Goal: Task Accomplishment & Management: Complete application form

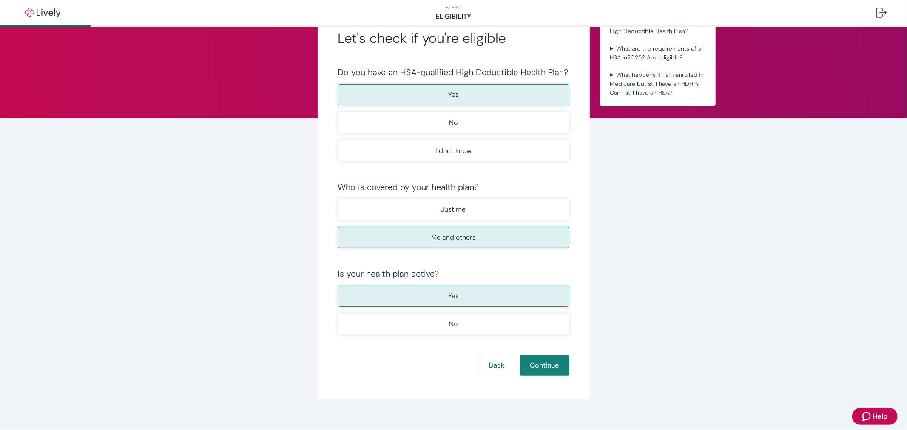
scroll to position [47, 0]
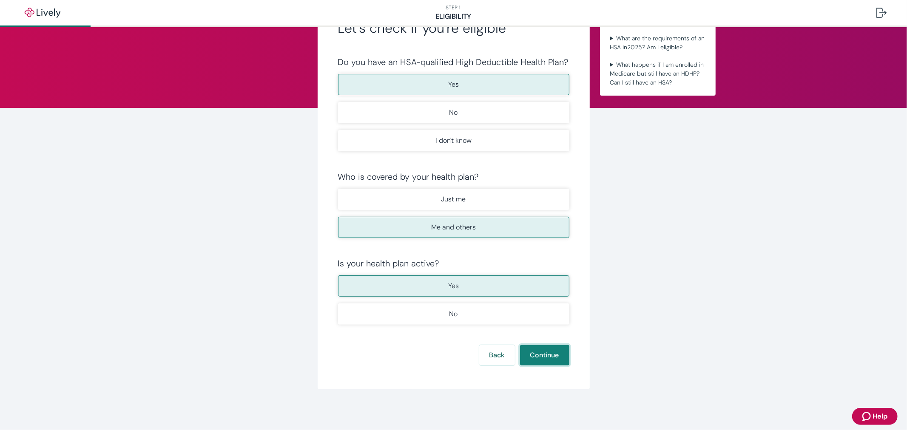
click at [541, 356] on button "Continue" at bounding box center [544, 355] width 49 height 20
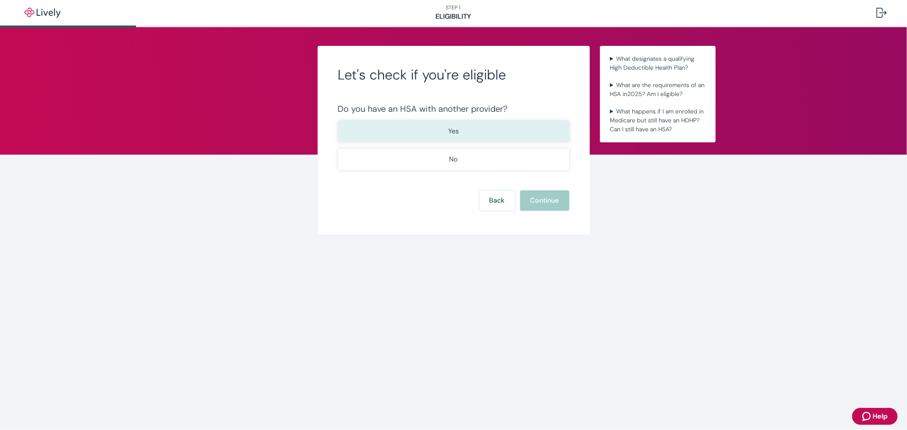
click at [427, 125] on button "Yes" at bounding box center [453, 131] width 231 height 21
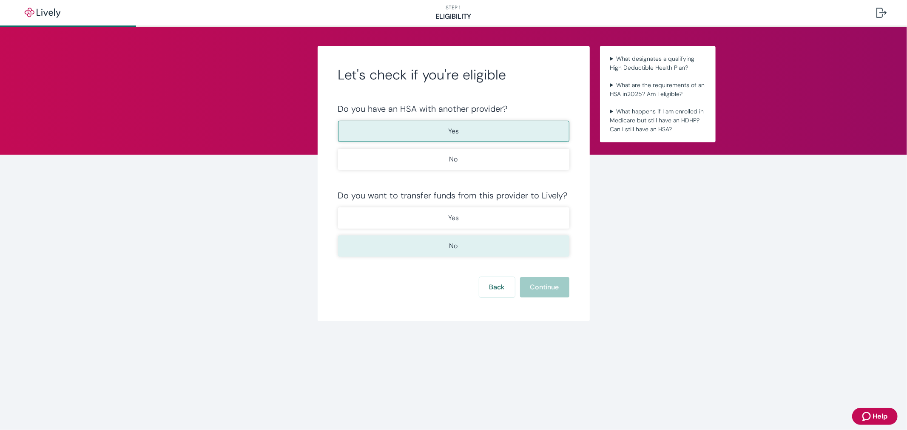
click at [444, 250] on button "No" at bounding box center [453, 246] width 231 height 21
click at [554, 290] on button "Continue" at bounding box center [544, 287] width 49 height 20
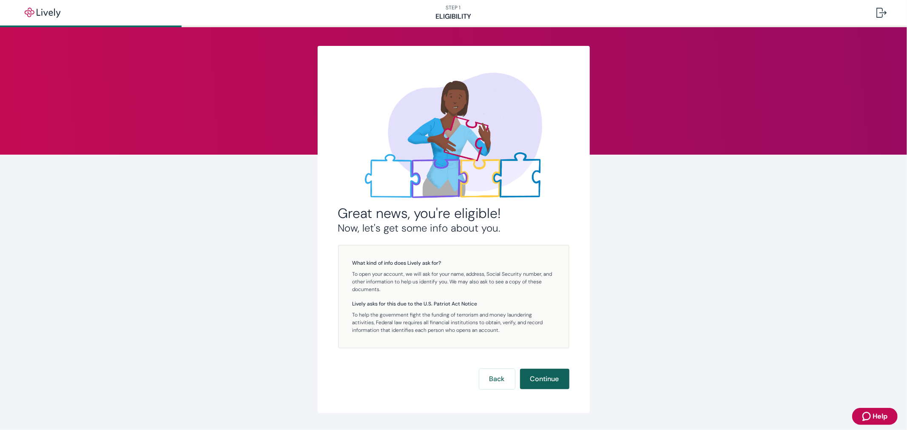
click at [543, 377] on button "Continue" at bounding box center [544, 379] width 49 height 20
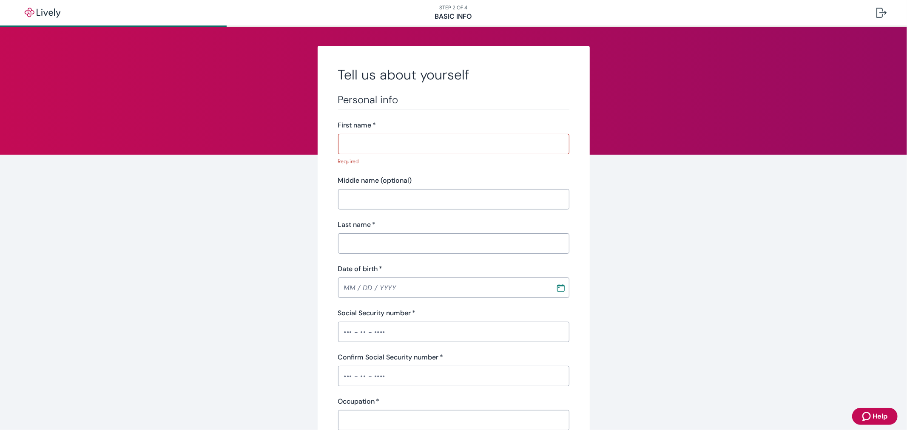
click at [377, 145] on input "First name   *" at bounding box center [453, 144] width 231 height 17
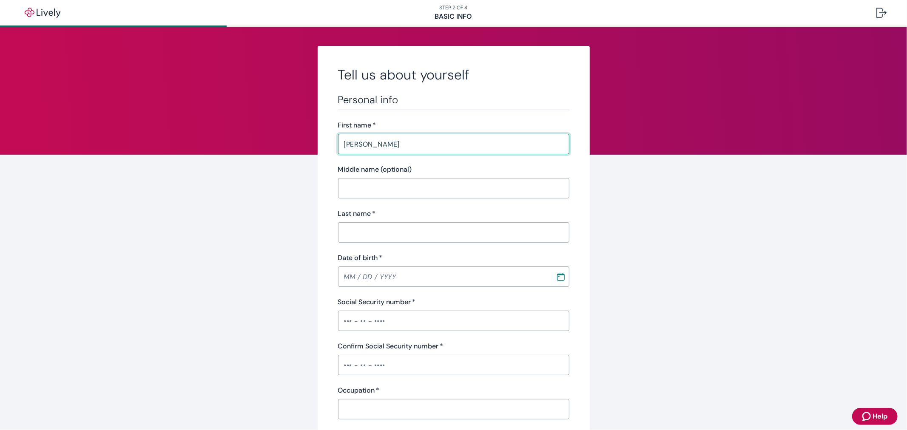
type input "George"
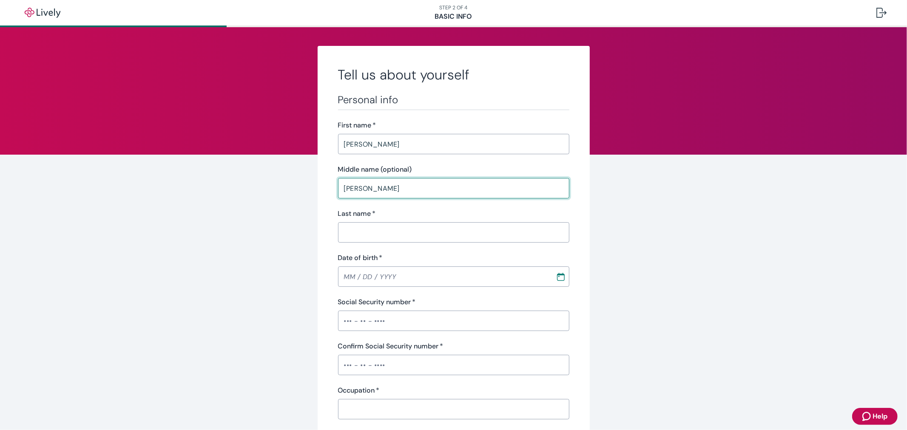
type input "Agnew"
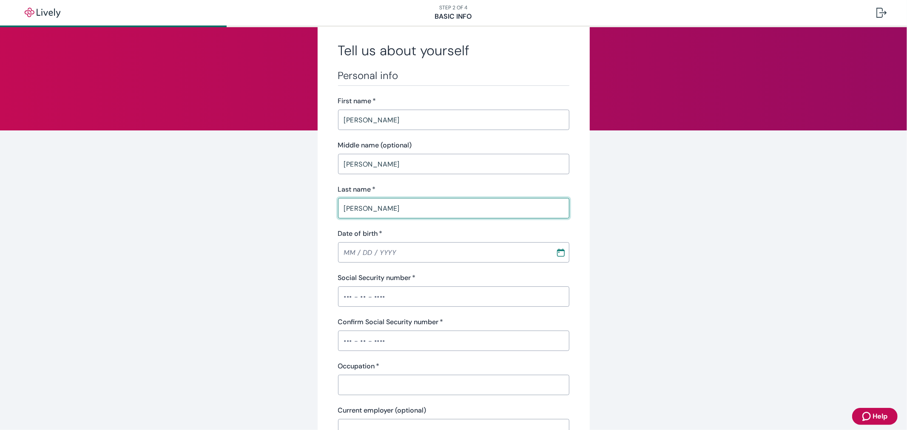
scroll to position [47, 0]
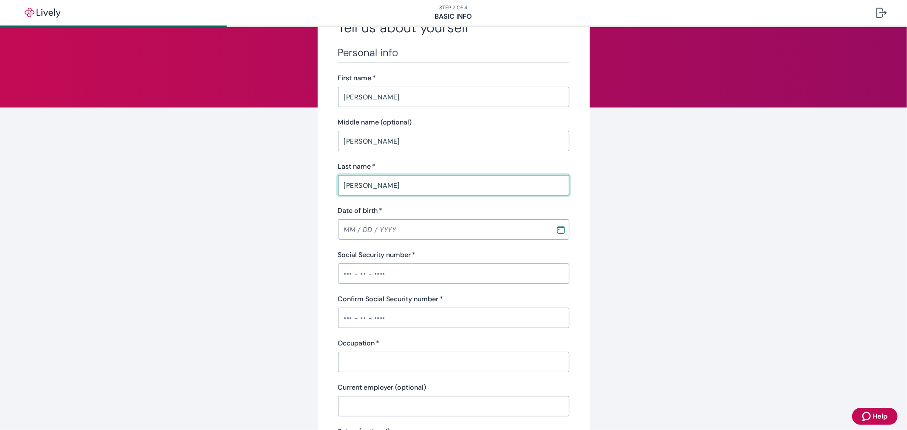
type input "Stone, Jr"
click at [350, 230] on div "Date of birth   * MM / DD / YYYY ​" at bounding box center [453, 223] width 231 height 34
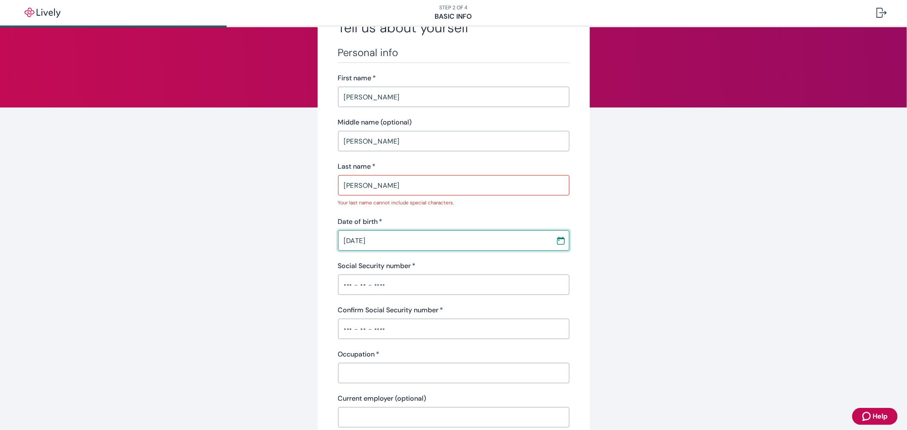
type input "10 / 07 / 1963"
click at [367, 285] on input "Social Security number   *" at bounding box center [453, 284] width 231 height 17
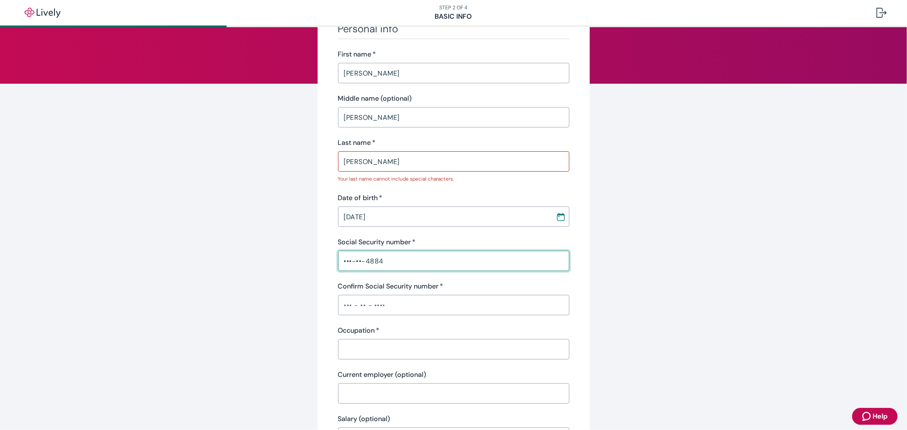
scroll to position [94, 0]
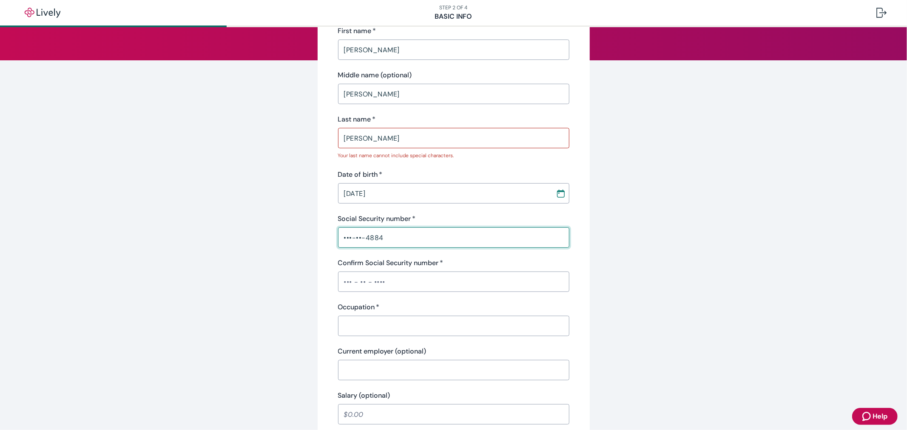
type input "•••-••-4884"
click at [406, 276] on input "Confirm Social Security number   *" at bounding box center [453, 281] width 231 height 17
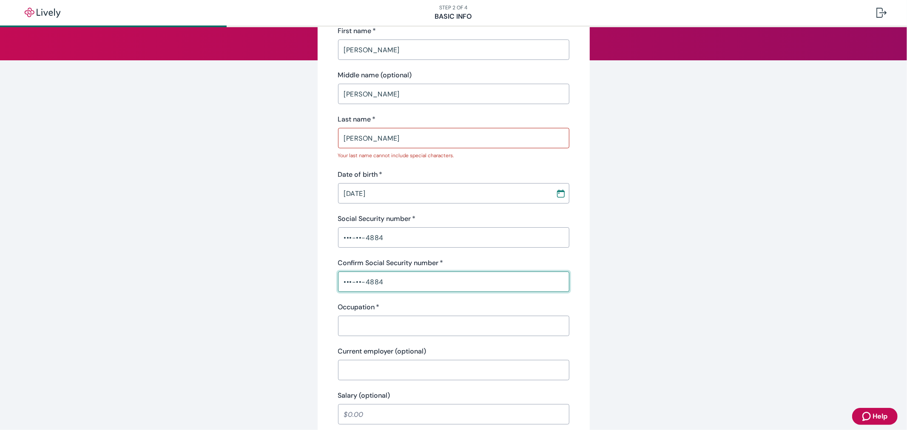
scroll to position [142, 0]
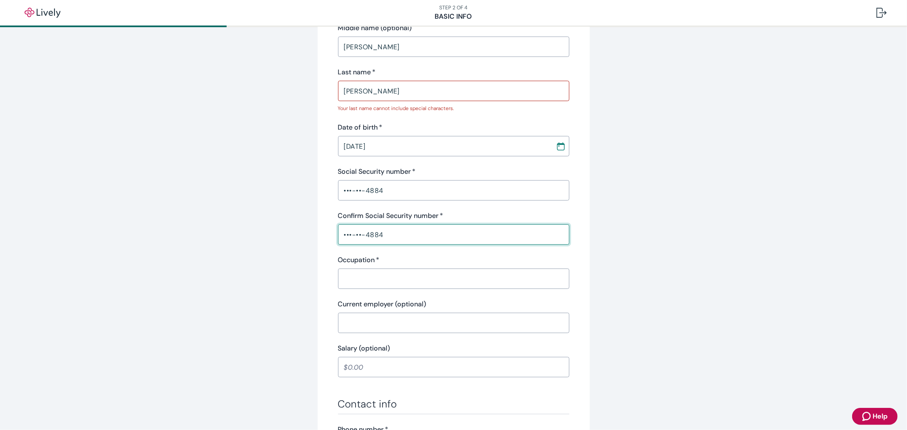
type input "•••-••-4884"
click at [389, 277] on input "Occupation   *" at bounding box center [453, 278] width 231 height 17
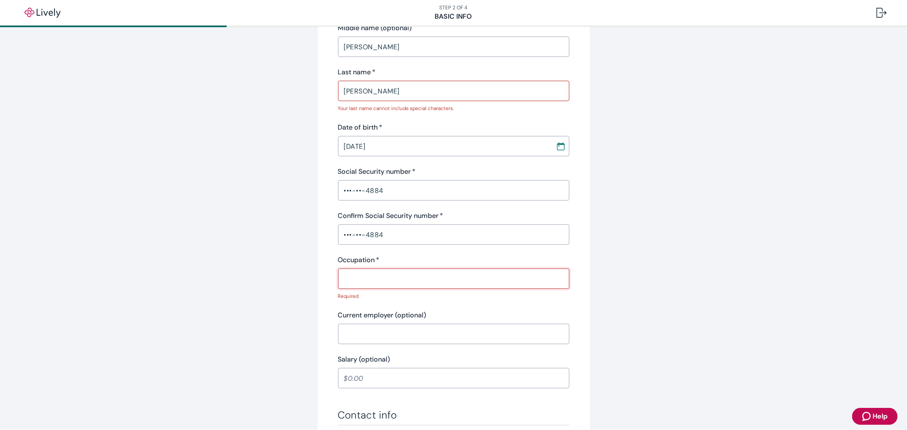
click at [459, 279] on input "Occupation   *" at bounding box center [453, 278] width 231 height 17
paste input "Engineer"
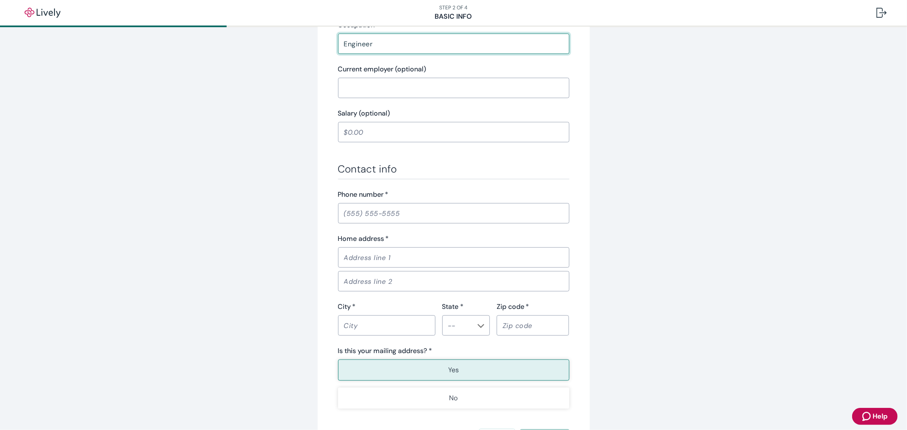
scroll to position [378, 0]
type input "Engineer"
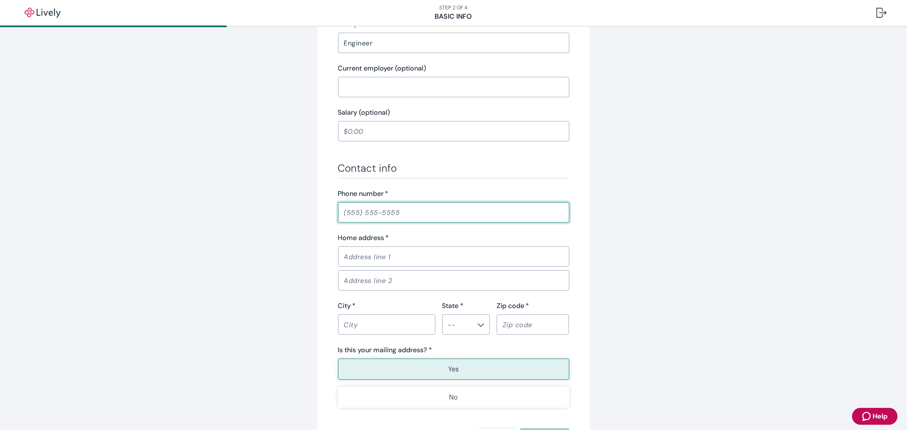
click at [391, 204] on input "Phone number   *" at bounding box center [453, 212] width 231 height 17
click at [371, 258] on input "Home address   *" at bounding box center [453, 256] width 231 height 17
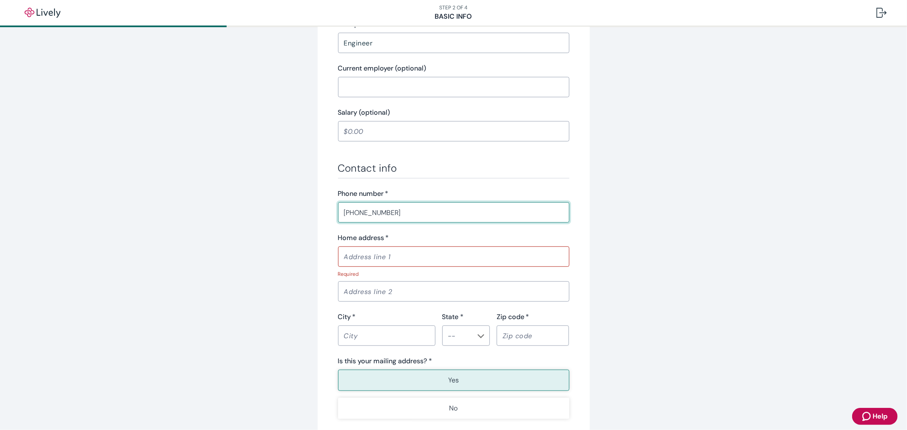
paste input "tel"
type input "(803) 354-0902"
click at [368, 252] on input "Home address   *" at bounding box center [453, 256] width 231 height 17
paste input "413 Crown Point Road"
type input "413 Crown Point Road"
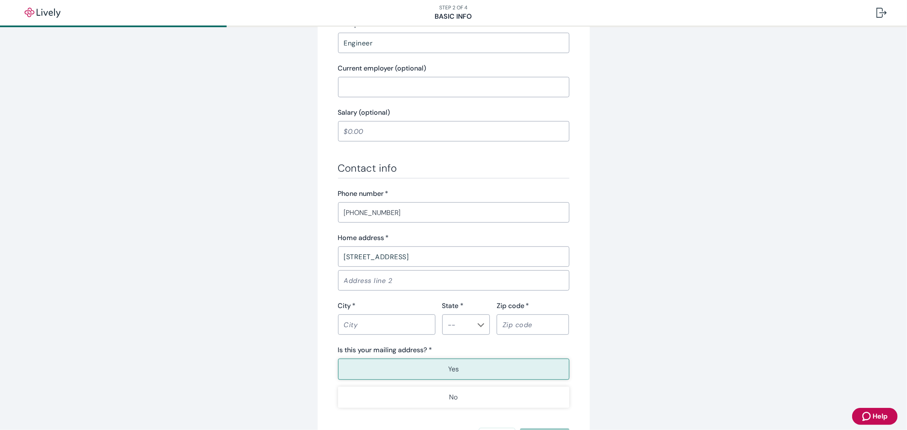
click at [360, 327] on input "City   *" at bounding box center [386, 324] width 97 height 17
paste input "Columbia"
type input "Columbia"
type input "SC"
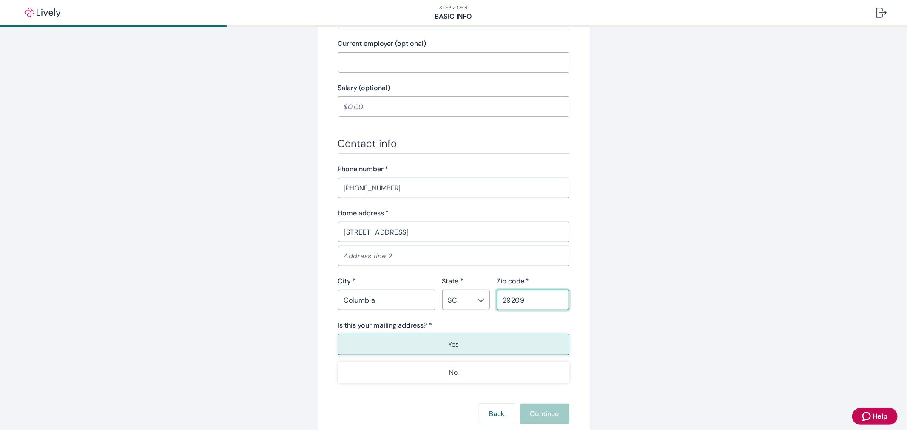
scroll to position [425, 0]
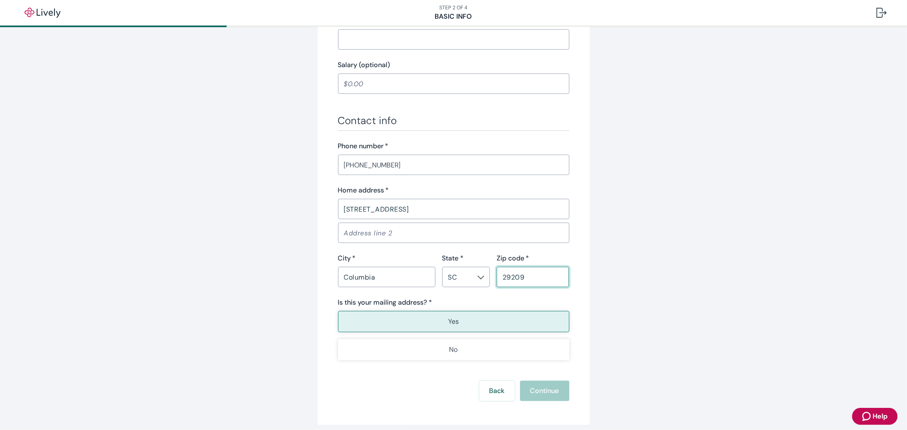
type input "29209"
click at [452, 325] on p "Yes" at bounding box center [453, 322] width 11 height 10
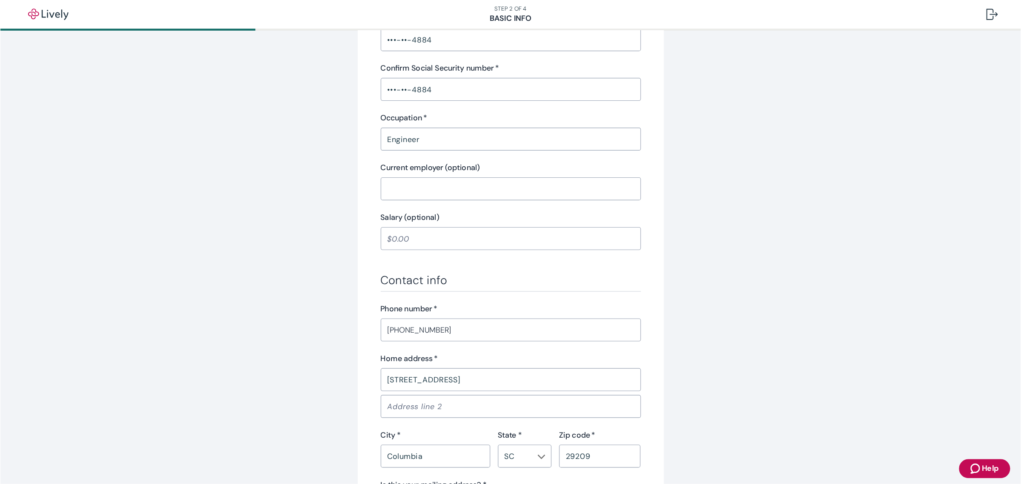
scroll to position [283, 0]
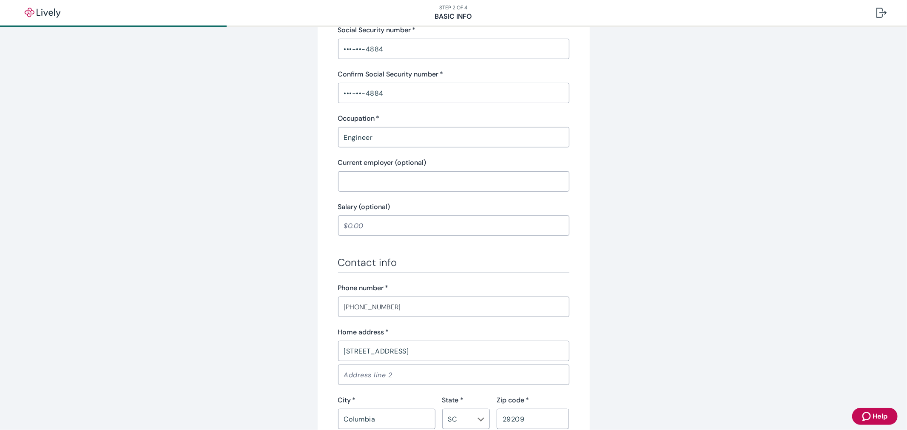
click at [674, 278] on div "Tell us about yourself Personal info First name   * George ​ Middle name (optio…" at bounding box center [453, 176] width 907 height 864
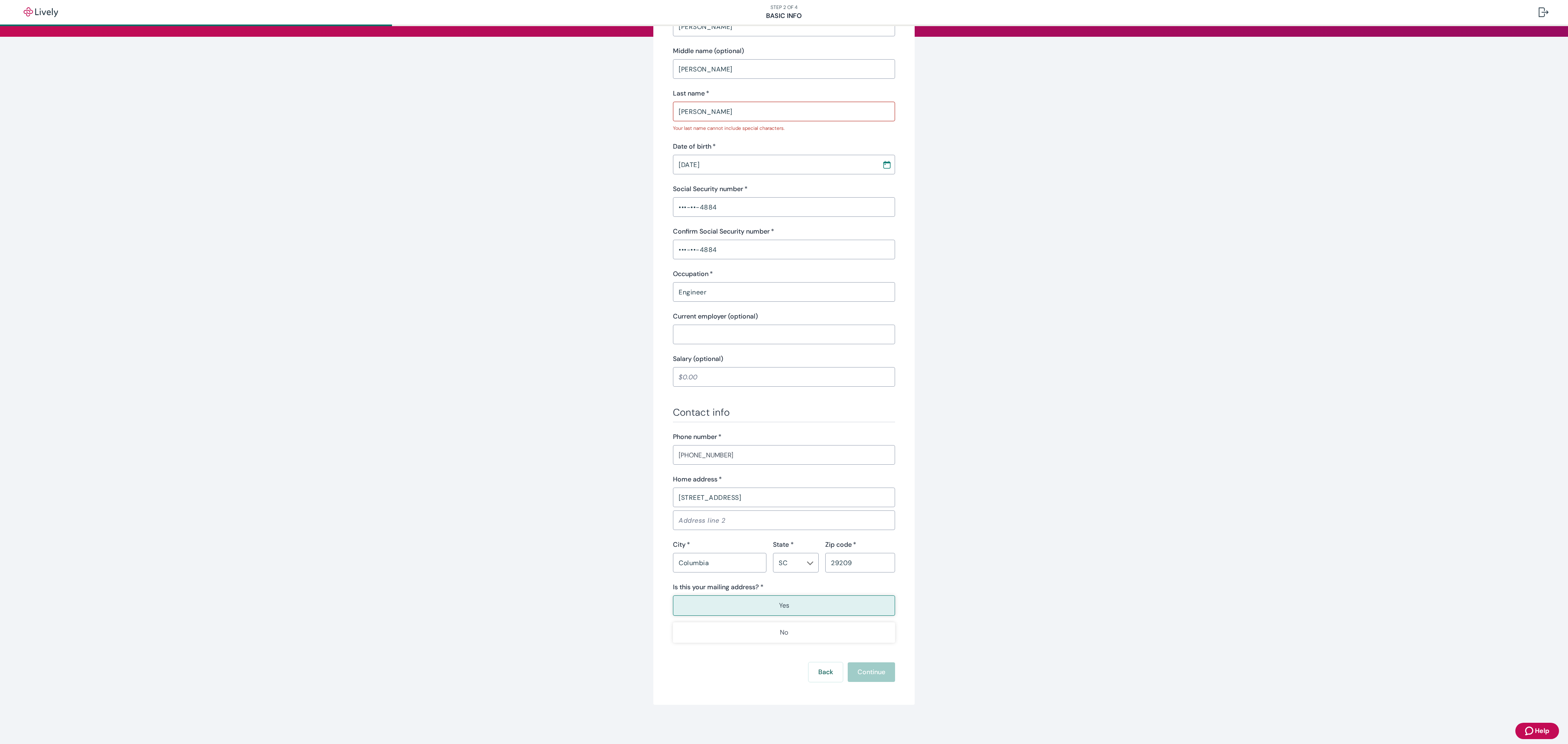
scroll to position [114, 0]
click at [826, 413] on button "Back" at bounding box center [826, 672] width 35 height 19
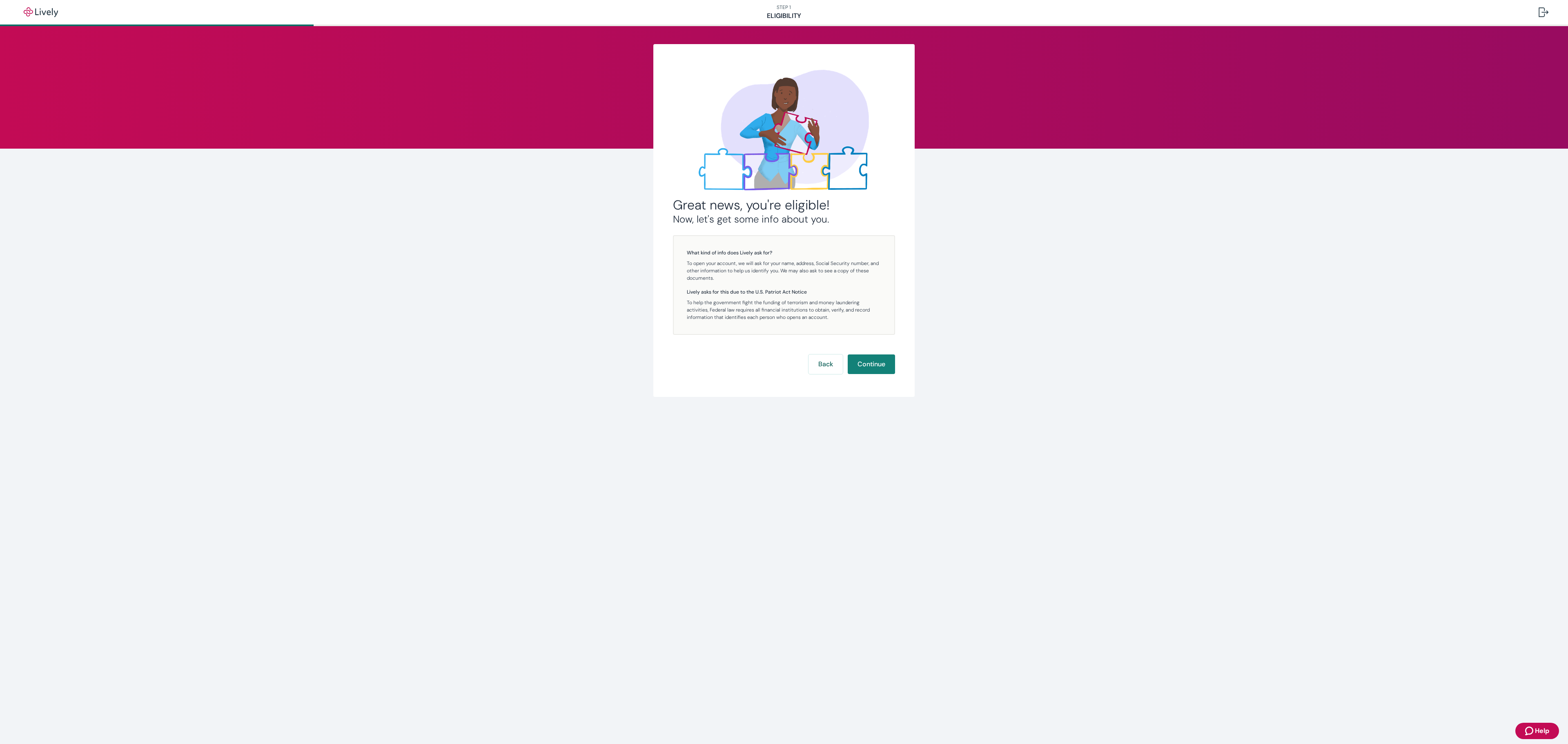
click at [871, 239] on div "Great news, you're eligible! Now, let's get some info about you. What kind of i…" at bounding box center [784, 220] width 392 height 352
click at [871, 362] on button "Continue" at bounding box center [871, 364] width 47 height 19
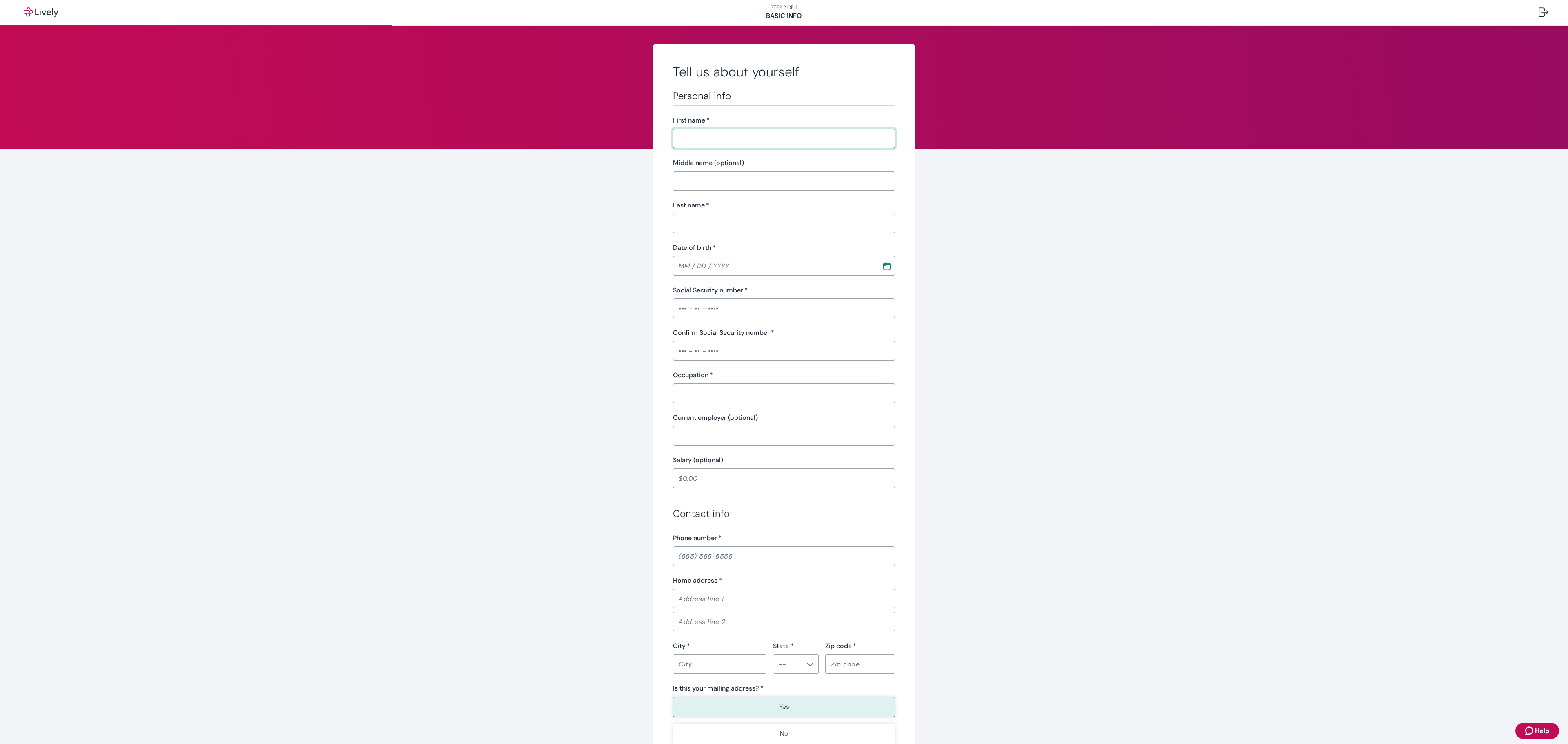
click at [871, 380] on div "Tell us about yourself Personal info First name   * ​ Middle name (optional) ​ …" at bounding box center [784, 435] width 1568 height 819
click at [708, 142] on input "First name   *" at bounding box center [784, 138] width 222 height 16
type input "George"
click at [725, 173] on input "Middle name (optional)" at bounding box center [784, 180] width 222 height 16
type input "Agnew"
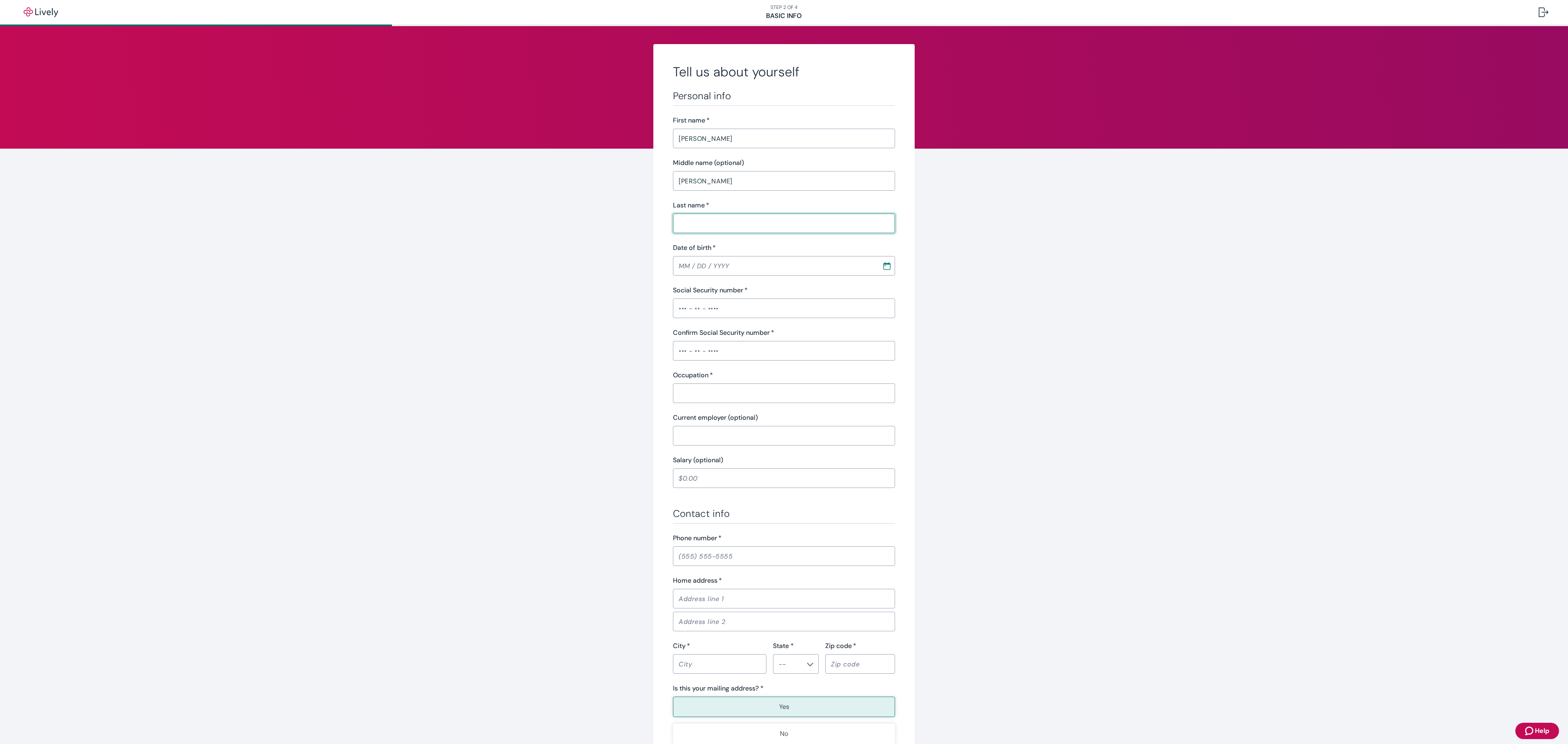
click at [709, 216] on input "Last name   *" at bounding box center [784, 223] width 222 height 16
type input "Stone, Jr"
type input "MM / DD / YYYY"
click at [727, 267] on div "MM / DD / YYYY ​" at bounding box center [784, 266] width 222 height 19
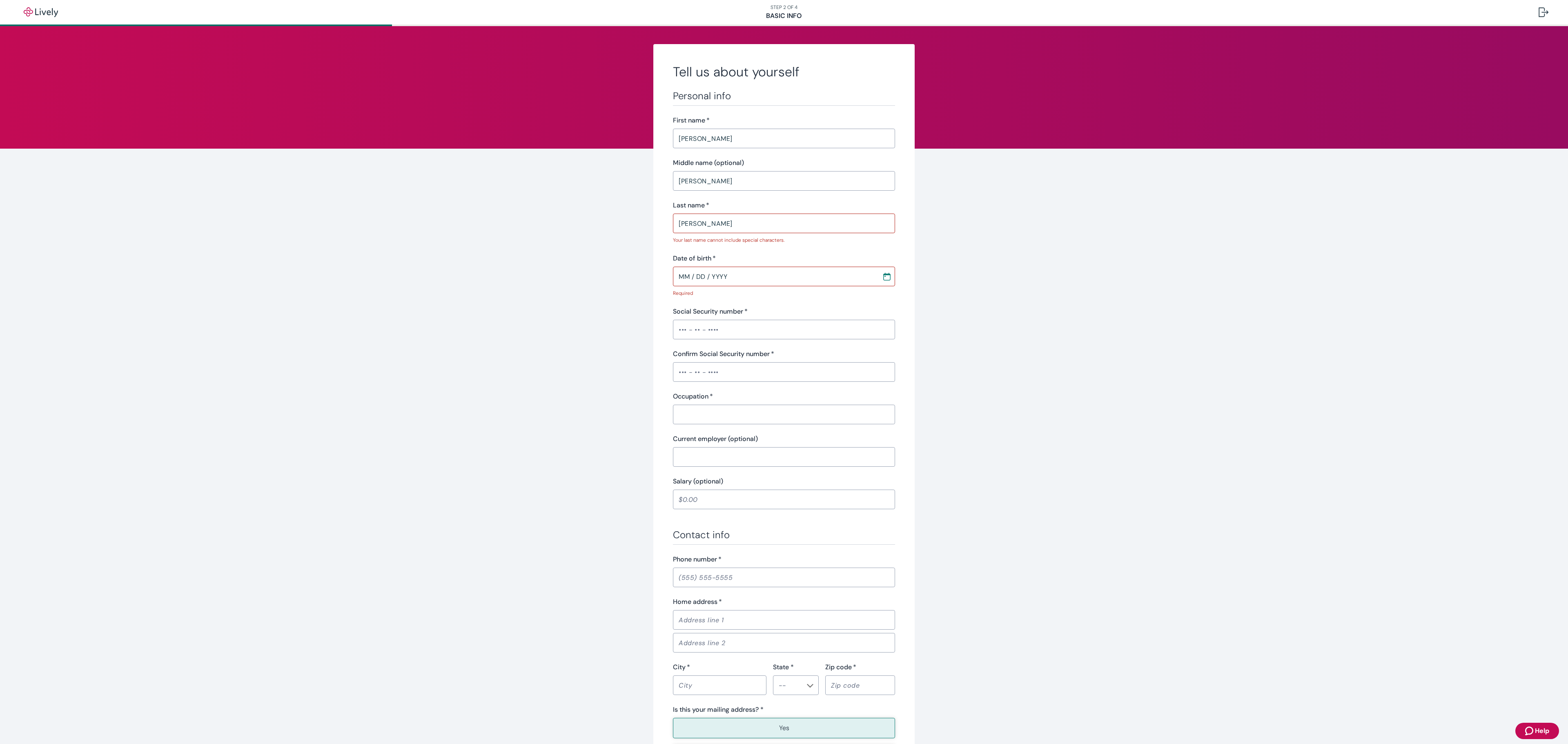
click at [871, 311] on div "Tell us about yourself Personal info First name   * George ​ Middle name (optio…" at bounding box center [784, 445] width 1568 height 840
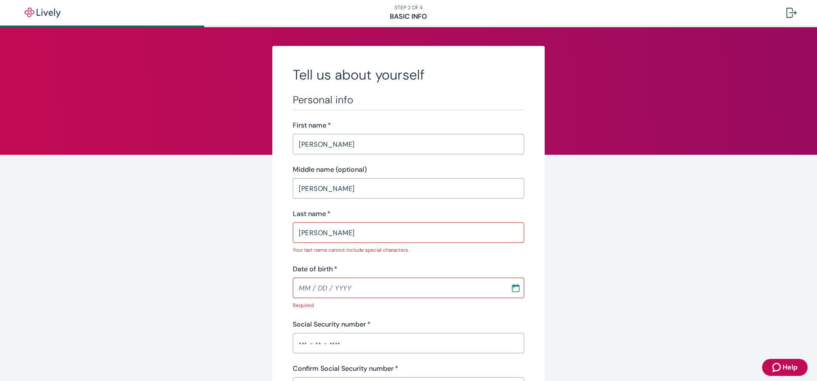
click at [299, 285] on input "Date of birth   *" at bounding box center [399, 287] width 212 height 17
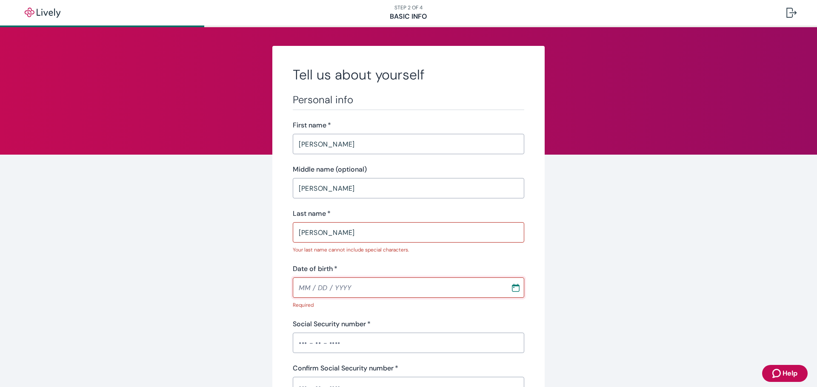
click at [304, 286] on input "Date of birth   *" at bounding box center [399, 287] width 212 height 17
click at [352, 235] on input "Stone, Jr" at bounding box center [408, 232] width 231 height 17
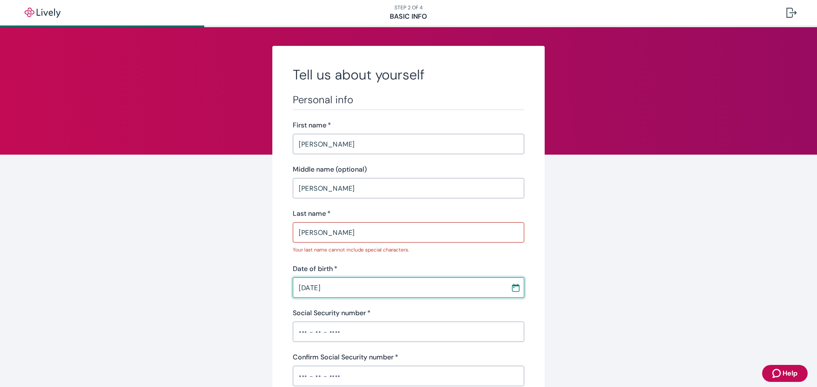
type input "10 / 07 / 1963"
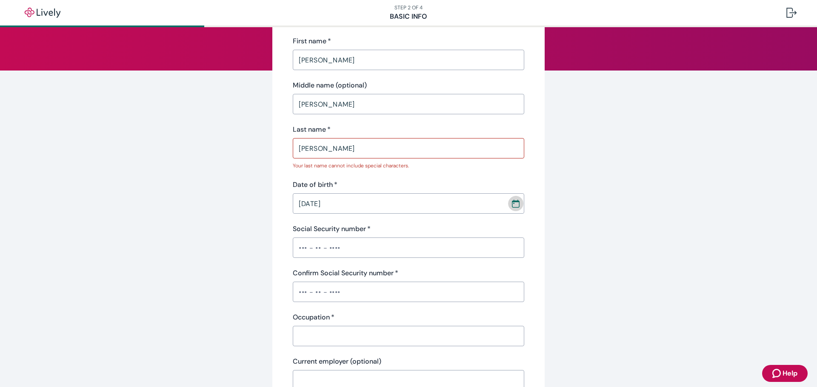
scroll to position [85, 0]
click at [338, 246] on input "Social Security number   *" at bounding box center [408, 247] width 231 height 17
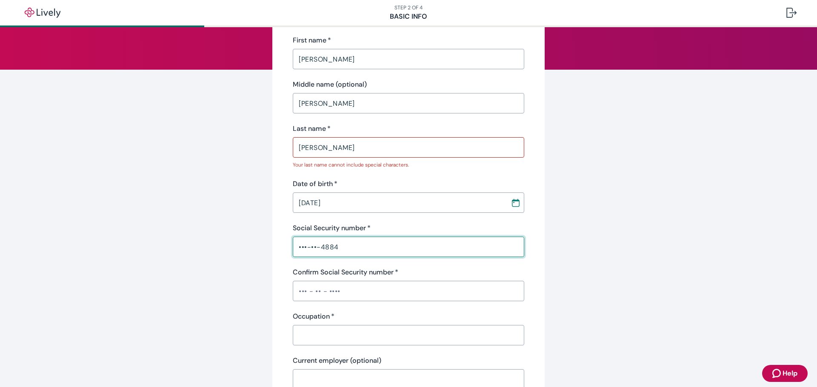
type input "•••-••-4884"
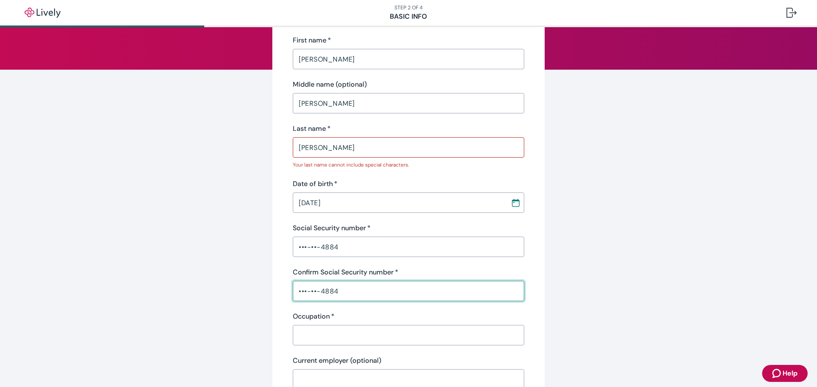
type input "•••-••-4884"
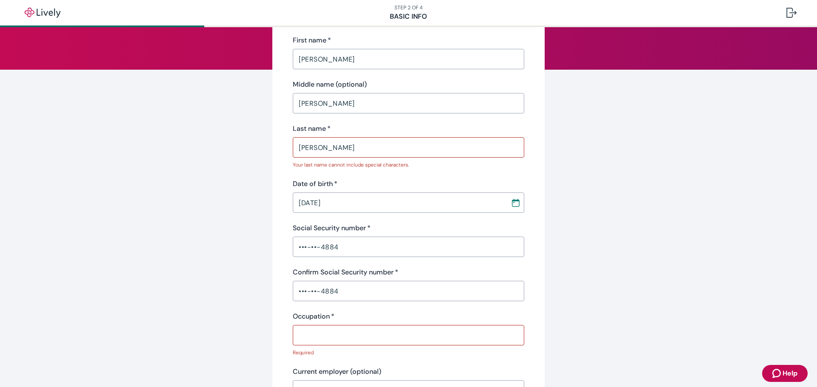
click at [352, 332] on input "Occupation   *" at bounding box center [408, 335] width 231 height 17
paste input "Engineer"
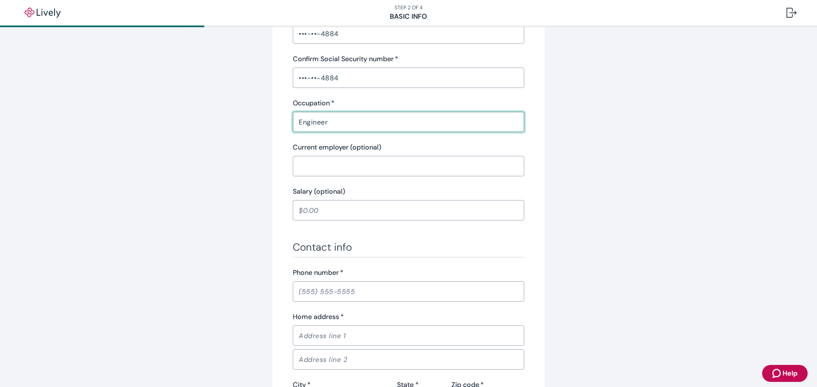
scroll to position [340, 0]
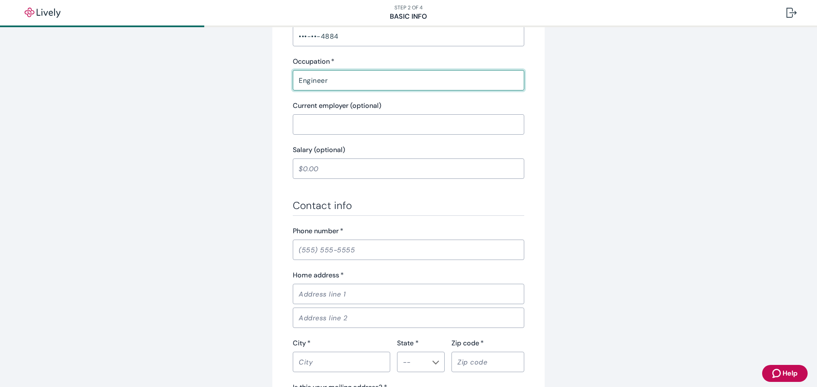
type input "Engineer"
click at [317, 252] on input "Phone number   *" at bounding box center [408, 250] width 231 height 17
click at [313, 293] on input "Home address   *" at bounding box center [408, 294] width 231 height 17
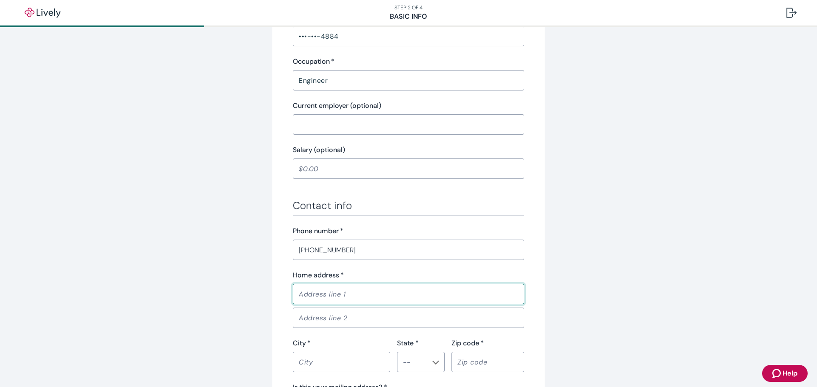
paste input "tel"
type input "(803) 354-0902"
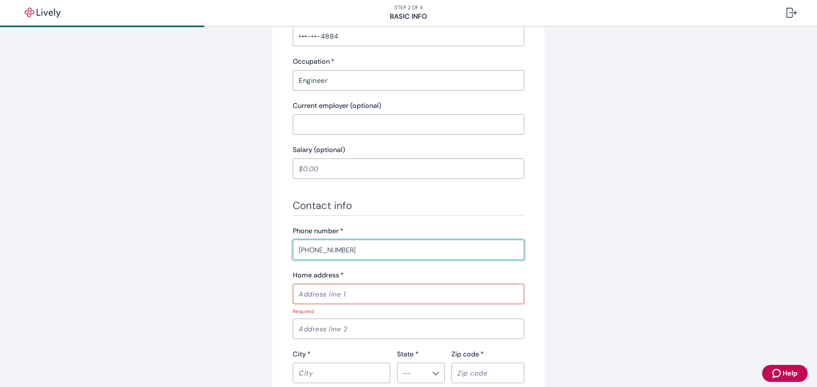
drag, startPoint x: 336, startPoint y: 285, endPoint x: 337, endPoint y: 291, distance: 6.1
click at [336, 289] on div "​" at bounding box center [408, 294] width 231 height 20
click at [339, 294] on input "Home address   *" at bounding box center [408, 294] width 231 height 17
paste input "413 Crown Point Road"
type input "413 Crown Point Road"
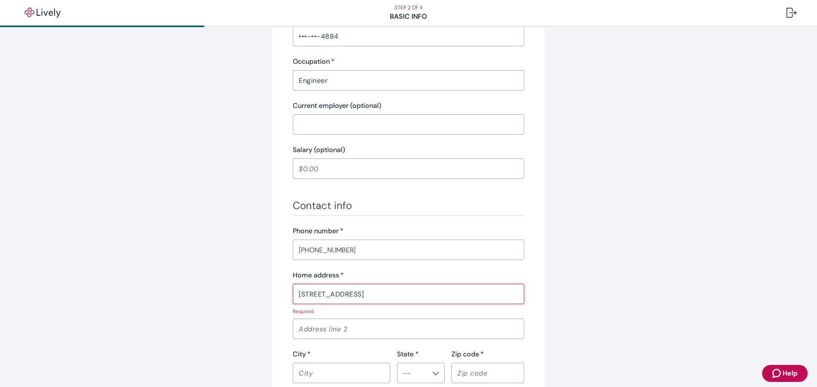
click at [323, 368] on input "City   *" at bounding box center [341, 373] width 97 height 17
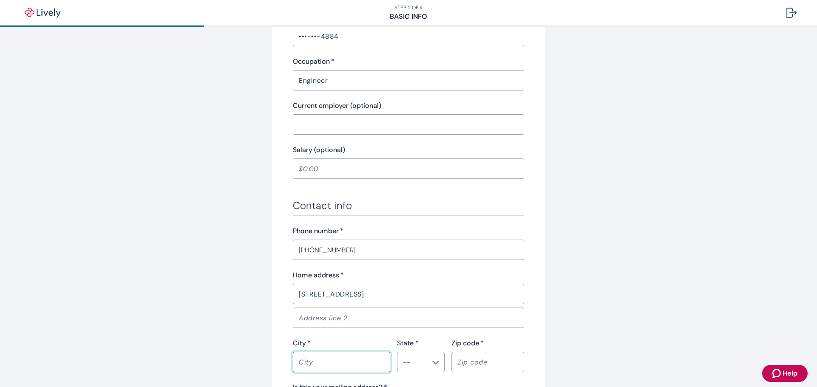
type input "Columbia"
type input "SC"
type input "29205"
click at [476, 367] on input "29205" at bounding box center [487, 362] width 73 height 17
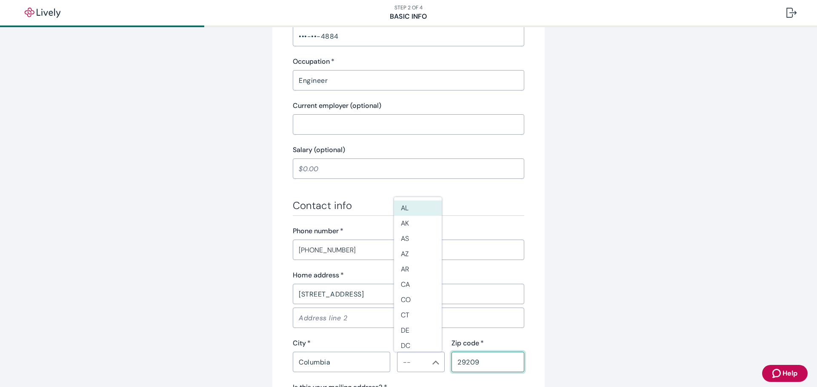
type input "29209"
click at [418, 361] on input "State *" at bounding box center [413, 362] width 28 height 12
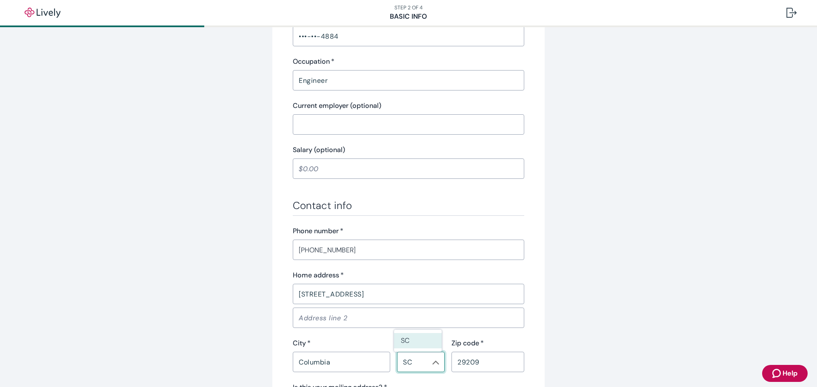
type input "SC"
click at [618, 351] on div "Tell us about yourself Personal info First name   * George ​ Middle name (optio…" at bounding box center [408, 119] width 817 height 864
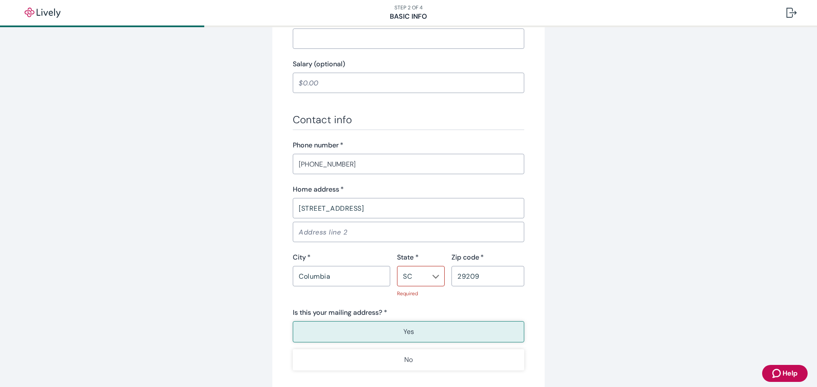
scroll to position [515, 0]
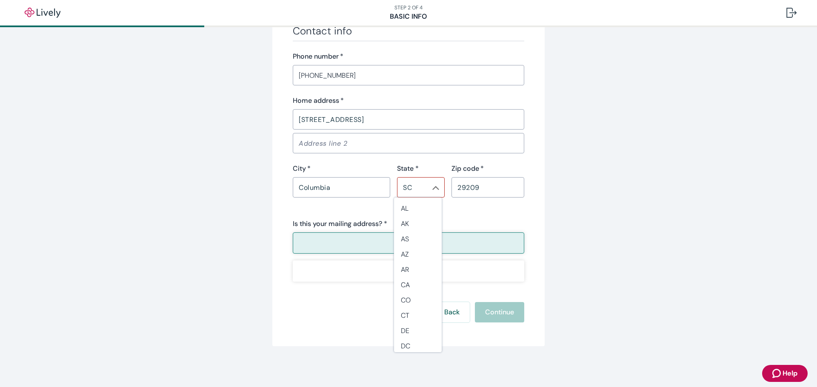
click at [425, 188] on div "SC ​" at bounding box center [421, 187] width 48 height 20
click at [414, 342] on li "SC" at bounding box center [418, 344] width 48 height 16
click at [381, 247] on button "Yes" at bounding box center [408, 243] width 231 height 21
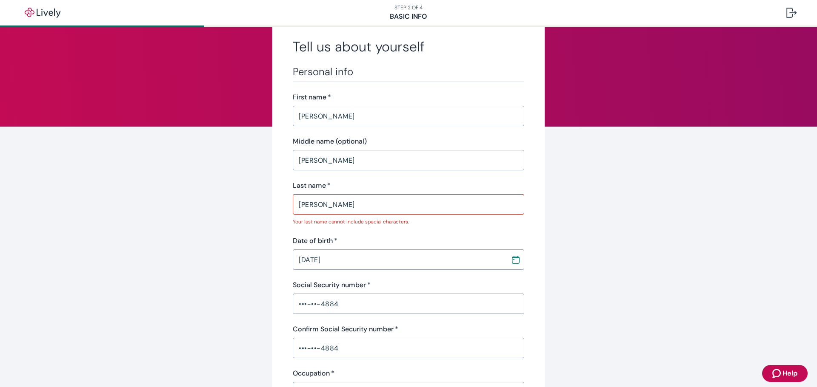
scroll to position [0, 0]
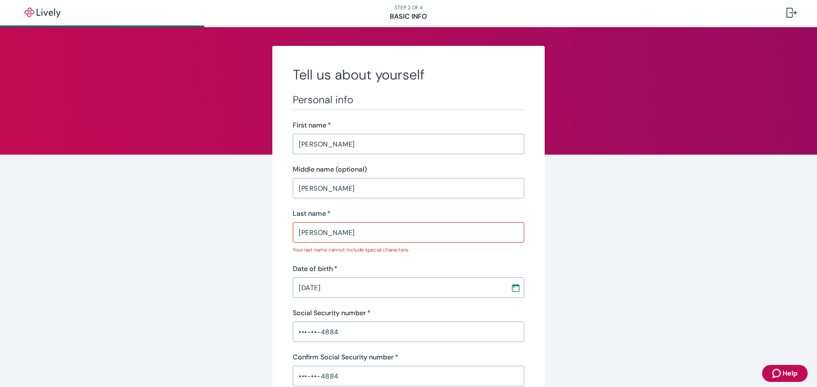
click at [362, 232] on input "Stone, Jr" at bounding box center [408, 232] width 231 height 17
click at [315, 236] on input "Stone, Jr" at bounding box center [408, 232] width 231 height 17
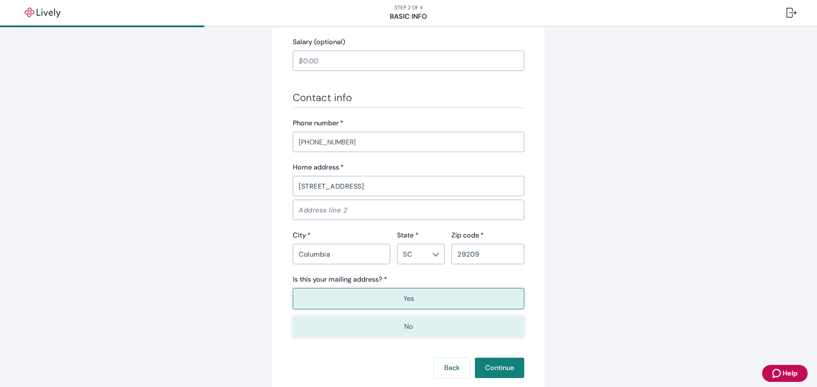
scroll to position [493, 0]
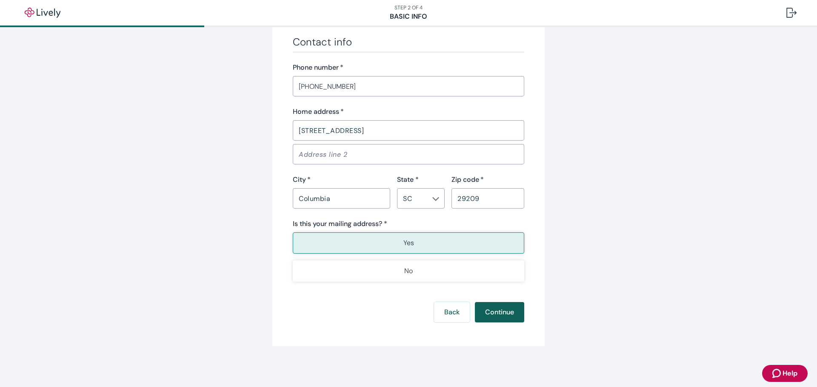
type input "Stone Jr"
click at [499, 310] on button "Continue" at bounding box center [499, 312] width 49 height 20
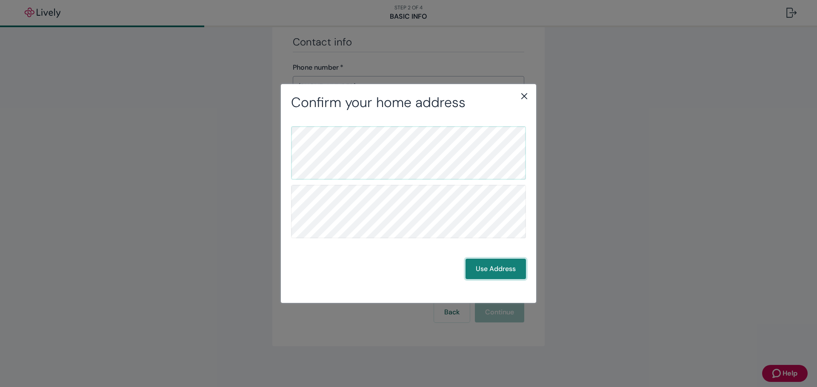
click at [486, 268] on button "Use Address" at bounding box center [495, 269] width 60 height 20
click at [495, 269] on button "Use Address" at bounding box center [495, 269] width 60 height 20
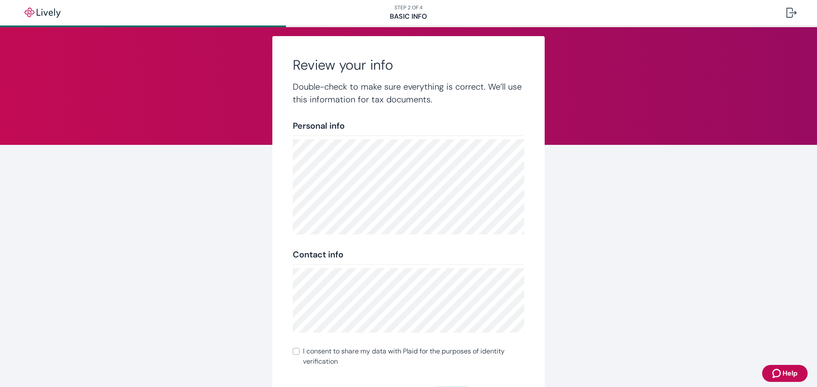
scroll to position [95, 0]
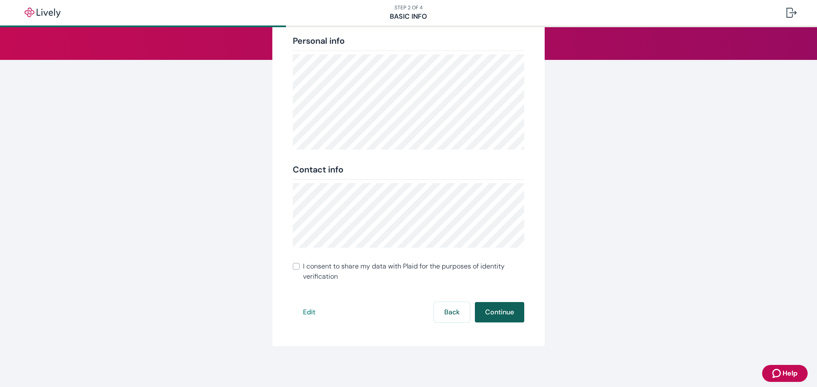
click at [500, 314] on button "Continue" at bounding box center [499, 312] width 49 height 20
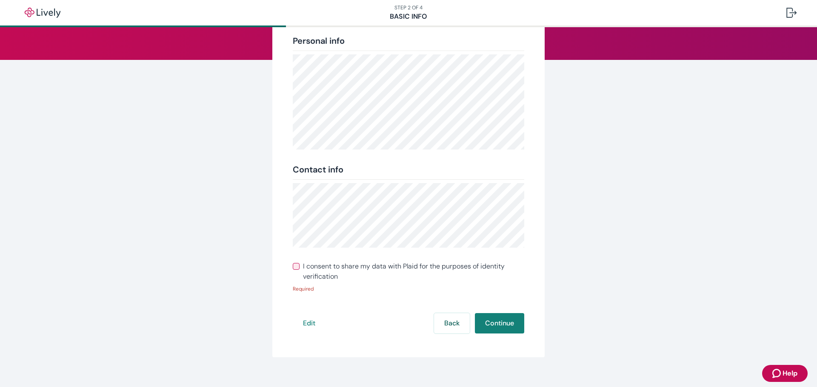
click at [293, 263] on input "I consent to share my data with Plaid for the purposes of identity verification" at bounding box center [296, 266] width 7 height 7
checkbox input "true"
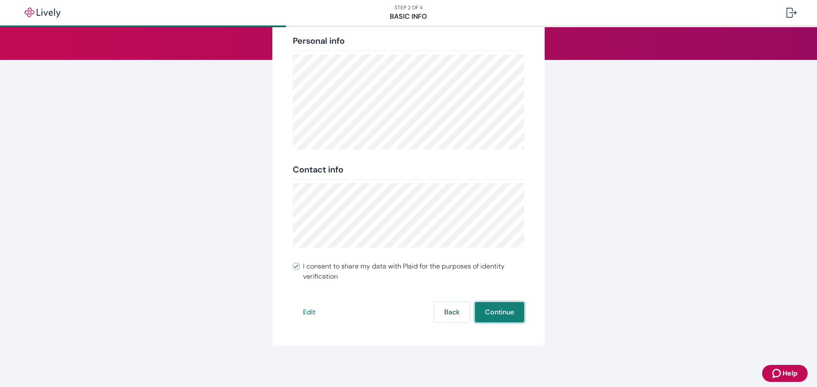
click at [484, 313] on button "Continue" at bounding box center [499, 312] width 49 height 20
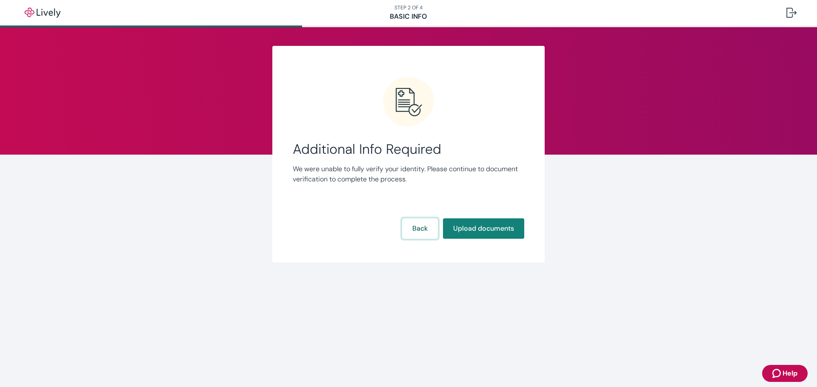
click at [413, 226] on button "Back" at bounding box center [420, 229] width 36 height 20
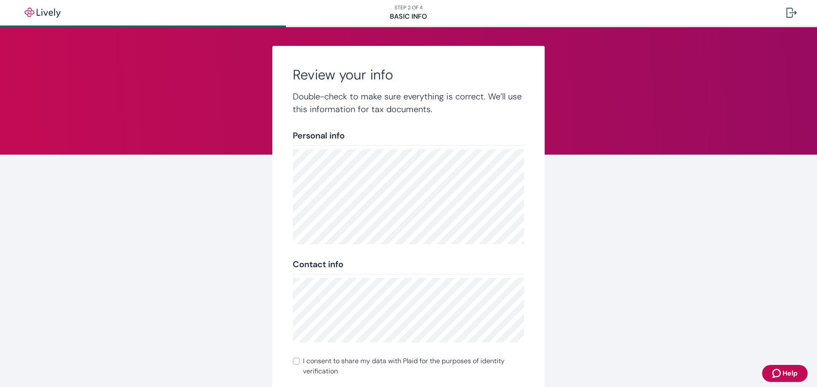
scroll to position [95, 0]
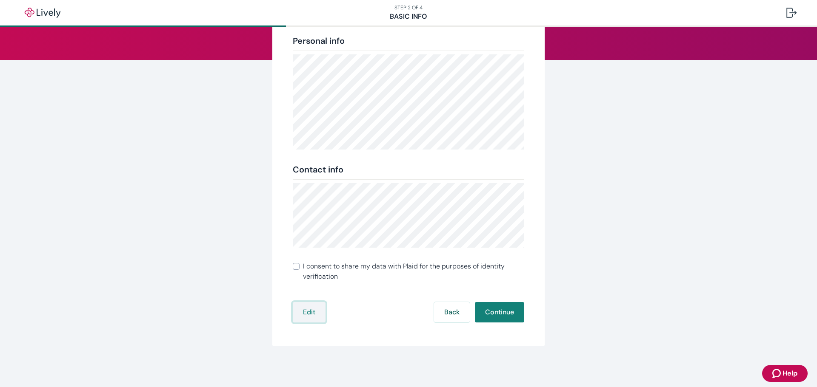
click at [299, 310] on button "Edit" at bounding box center [309, 312] width 33 height 20
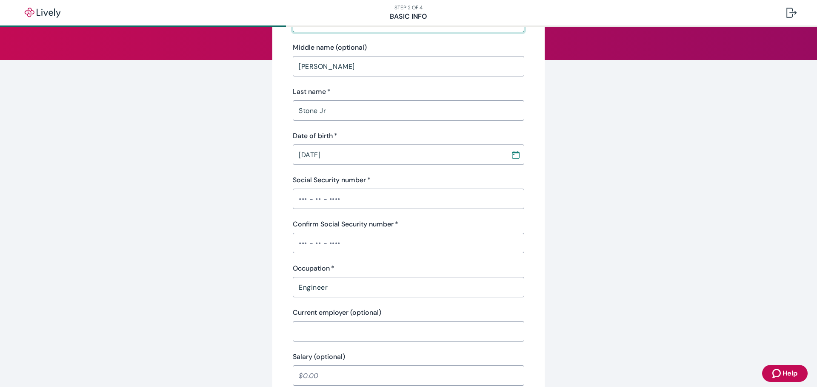
scroll to position [81, 0]
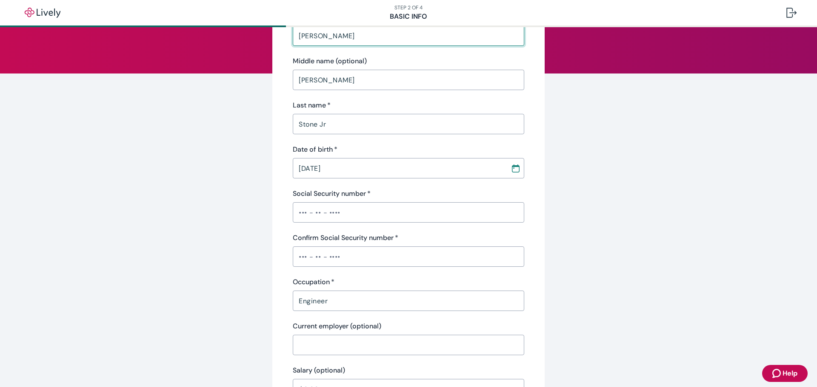
click at [339, 218] on input "Social Security number   *" at bounding box center [408, 212] width 231 height 17
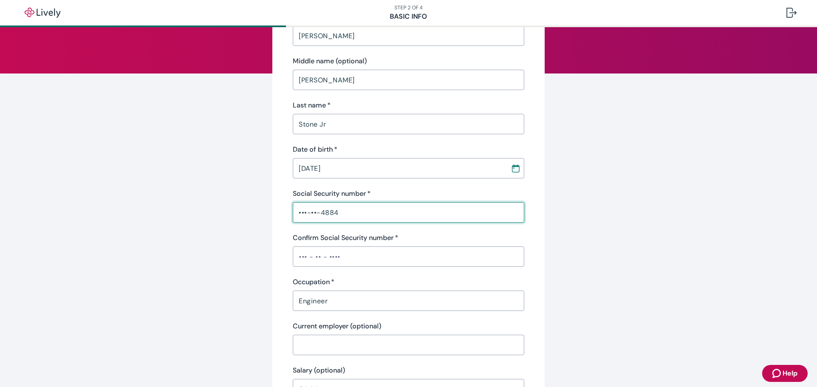
type input "•••-••-4884"
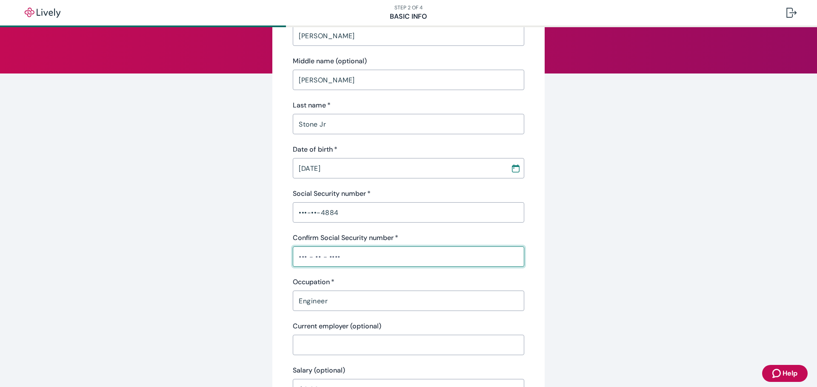
click at [350, 265] on input "Confirm Social Security number   *" at bounding box center [408, 256] width 231 height 17
click at [350, 256] on input "Confirm Social Security number   *" at bounding box center [408, 256] width 231 height 17
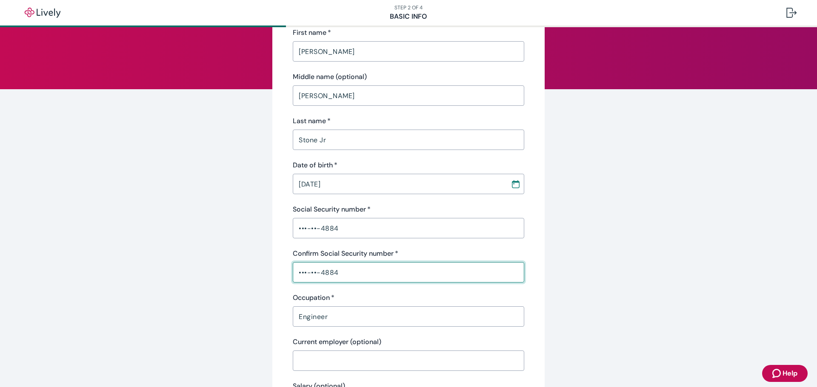
scroll to position [39, 0]
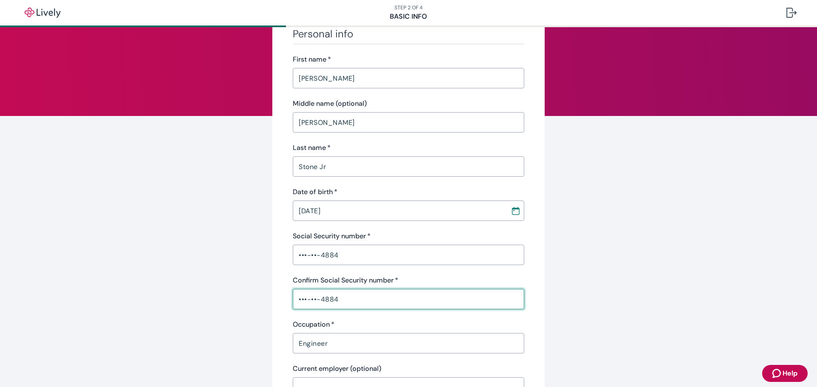
type input "•••-••-4884"
click at [325, 166] on input "Stone Jr" at bounding box center [408, 166] width 231 height 17
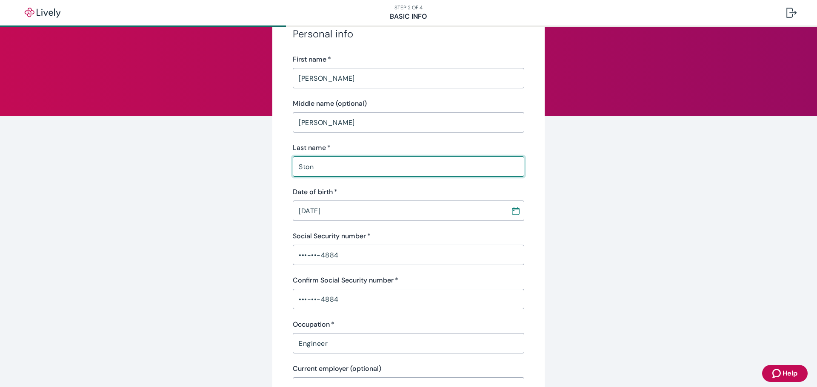
type input "Stone"
click at [594, 234] on div "Personal info First name   * George ​ Middle name (optional) Agnew ​ Last name …" at bounding box center [408, 390] width 408 height 766
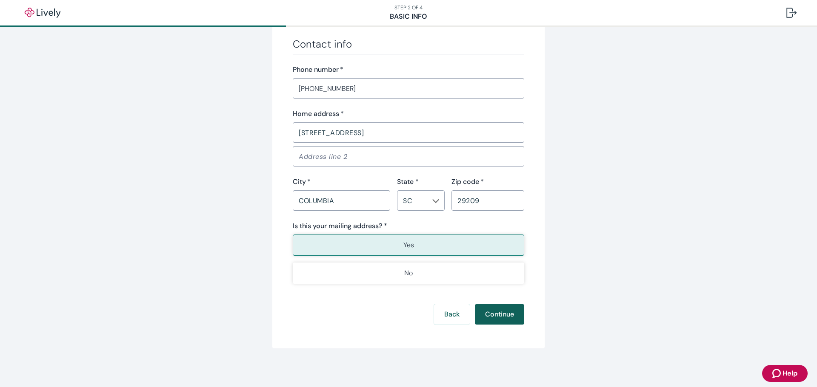
scroll to position [466, 0]
click at [503, 314] on button "Continue" at bounding box center [499, 312] width 49 height 20
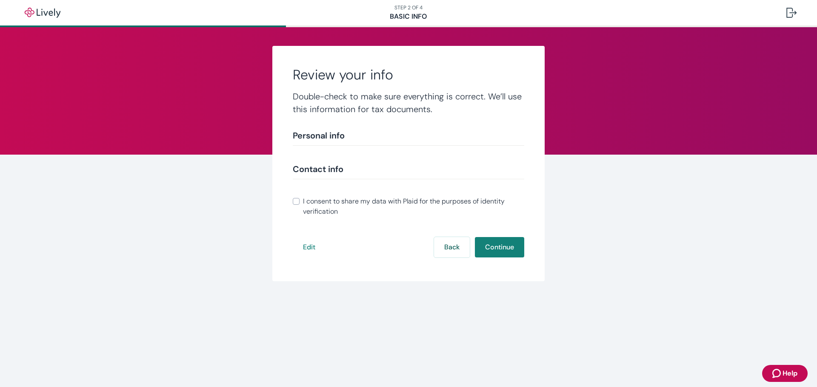
scroll to position [95, 0]
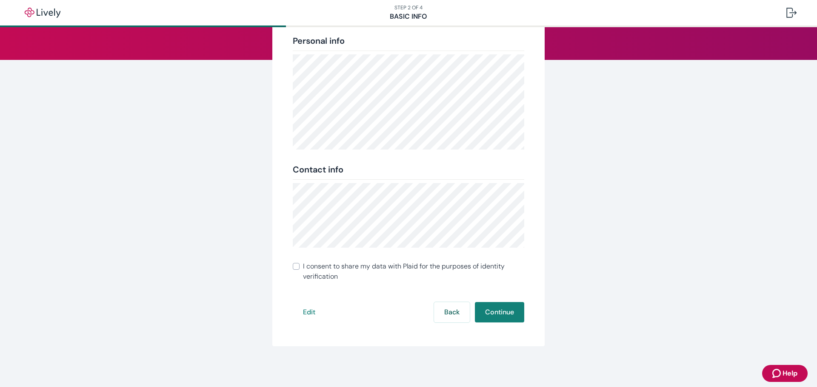
click at [293, 265] on input "I consent to share my data with Plaid for the purposes of identity verification" at bounding box center [296, 266] width 7 height 7
checkbox input "true"
click at [500, 313] on button "Continue" at bounding box center [499, 312] width 49 height 20
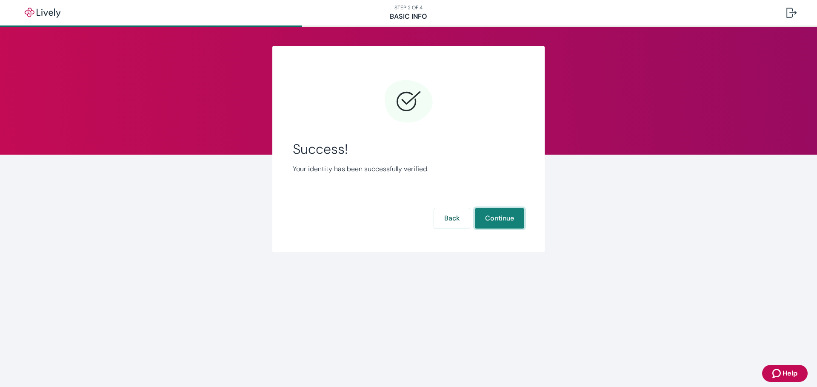
click at [499, 218] on button "Continue" at bounding box center [499, 218] width 49 height 20
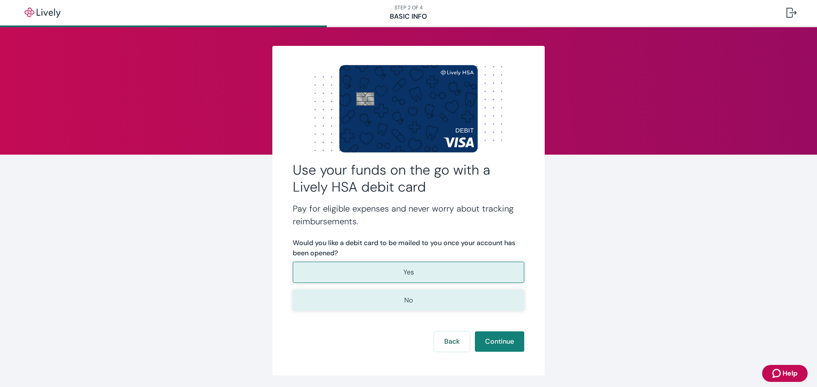
click at [404, 303] on p "No" at bounding box center [408, 301] width 9 height 10
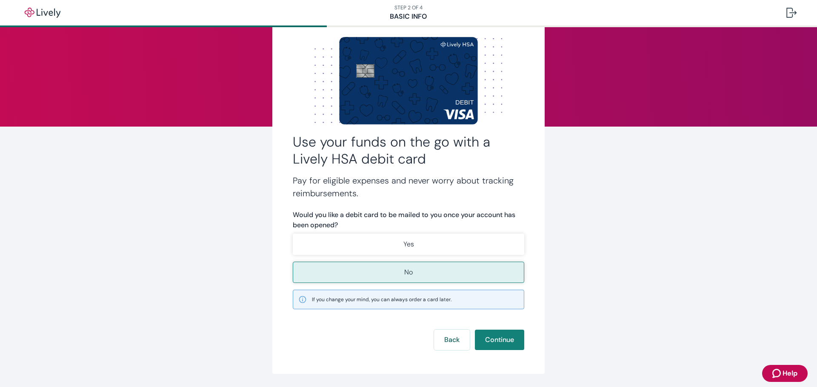
scroll to position [56, 0]
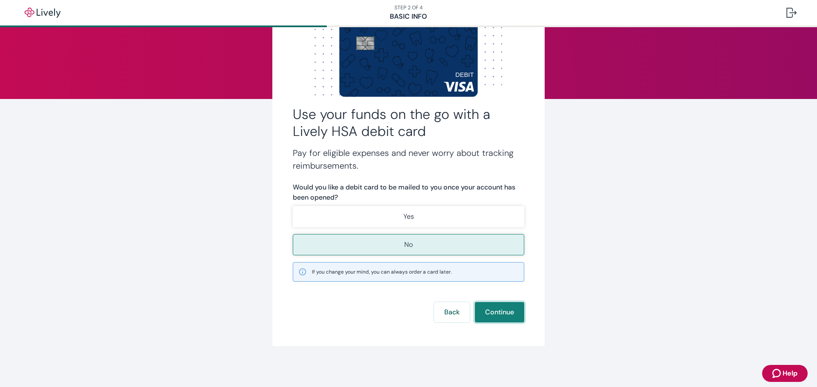
click at [501, 314] on button "Continue" at bounding box center [499, 312] width 49 height 20
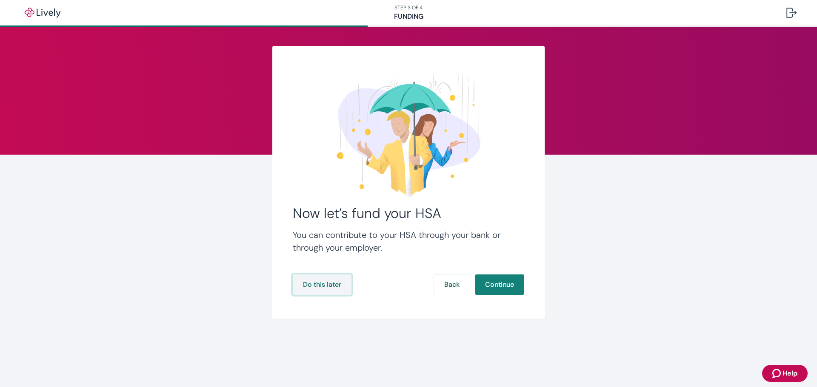
click at [336, 285] on button "Do this later" at bounding box center [322, 285] width 59 height 20
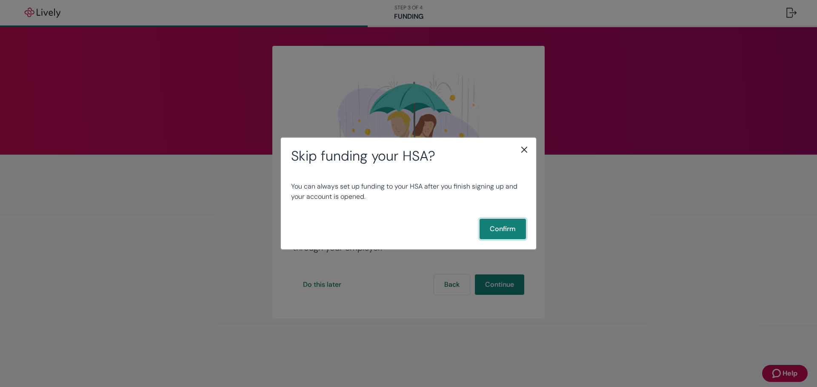
click at [504, 227] on button "Confirm" at bounding box center [502, 229] width 46 height 20
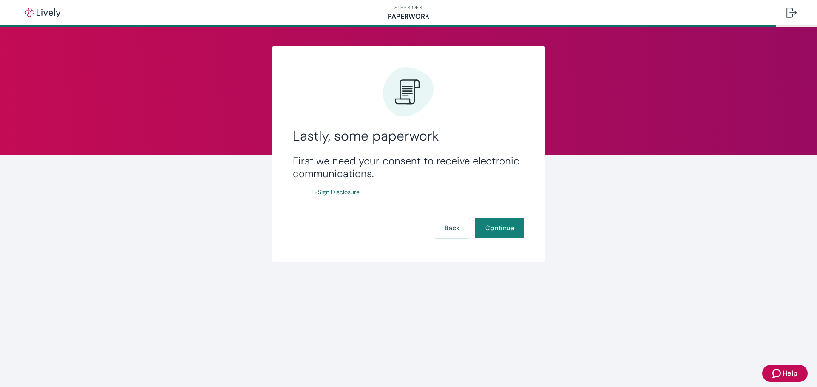
click at [303, 191] on input "E-Sign Disclosure" at bounding box center [302, 192] width 7 height 7
checkbox input "true"
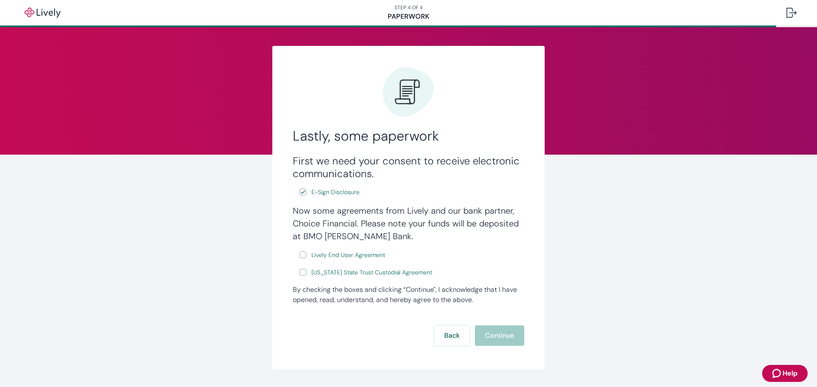
click at [300, 255] on input "Lively End User Agreement" at bounding box center [302, 255] width 7 height 7
checkbox input "true"
click at [300, 272] on input "Wyoming State Trust Custodial Agreement" at bounding box center [302, 272] width 7 height 7
checkbox input "true"
click at [498, 341] on button "Continue" at bounding box center [499, 336] width 49 height 20
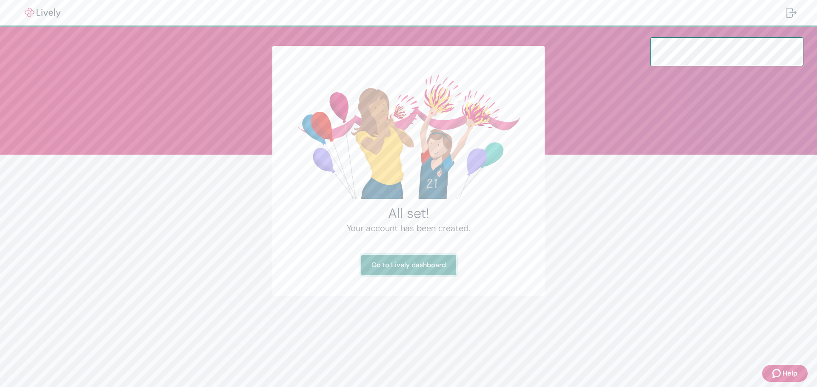
click at [417, 268] on link "Go to Lively dashboard" at bounding box center [408, 265] width 95 height 20
